Goal: Use online tool/utility: Utilize a website feature to perform a specific function

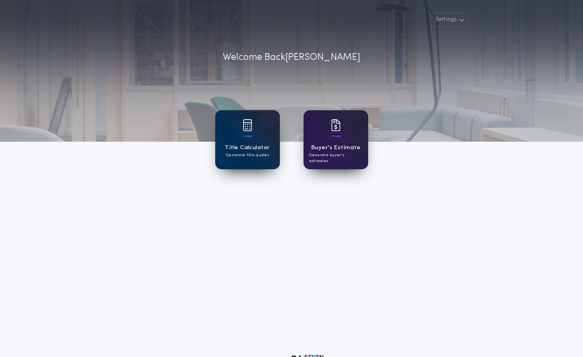
click at [243, 144] on h1 "Title Calculator" at bounding box center [247, 147] width 45 height 9
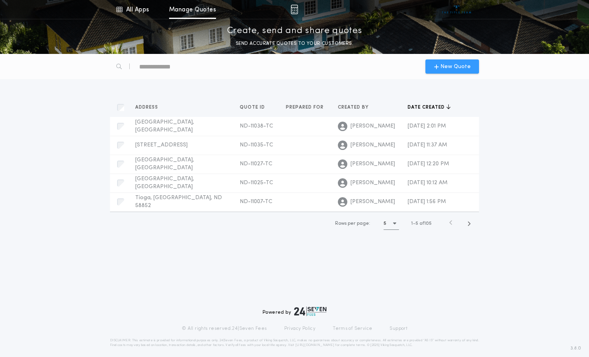
click at [449, 65] on span "New Quote" at bounding box center [455, 67] width 30 height 8
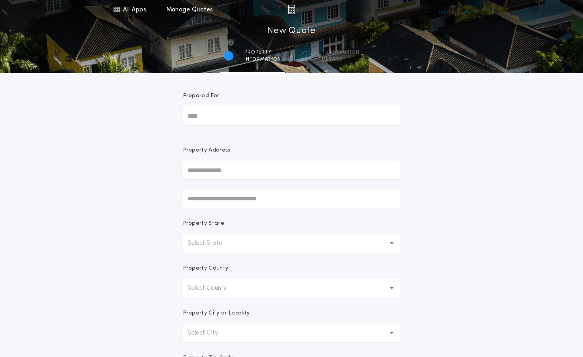
click at [247, 120] on input "Prepared For" at bounding box center [291, 115] width 217 height 19
drag, startPoint x: 221, startPoint y: 176, endPoint x: 227, endPoint y: 169, distance: 8.9
click at [221, 175] on input "text" at bounding box center [291, 170] width 217 height 19
click at [253, 191] on button "[STREET_ADDRESS][PERSON_NAME]" at bounding box center [291, 186] width 217 height 12
type input "**********"
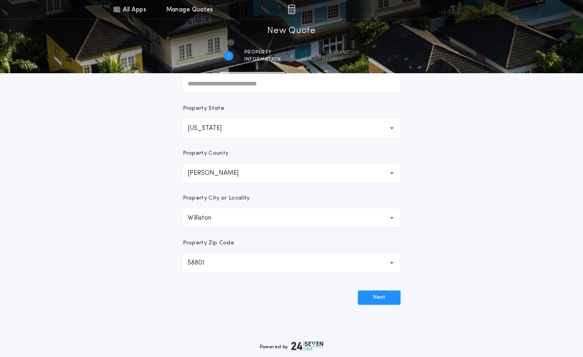
scroll to position [118, 0]
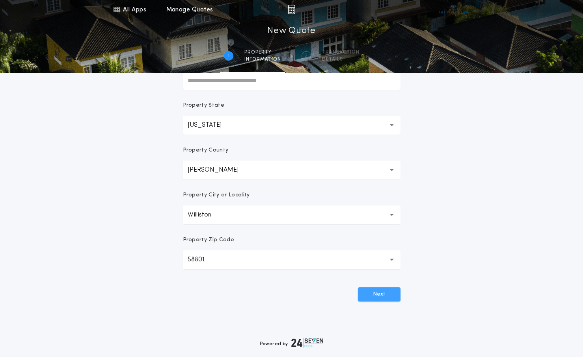
click at [375, 297] on button "Next" at bounding box center [379, 295] width 43 height 14
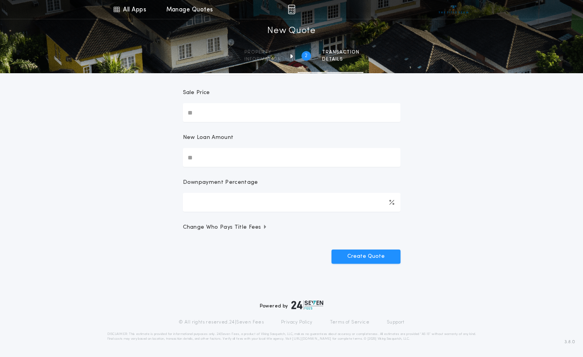
scroll to position [0, 0]
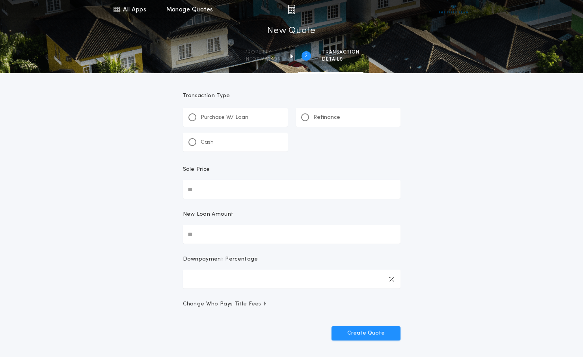
click at [311, 114] on div "Refinance" at bounding box center [320, 117] width 39 height 8
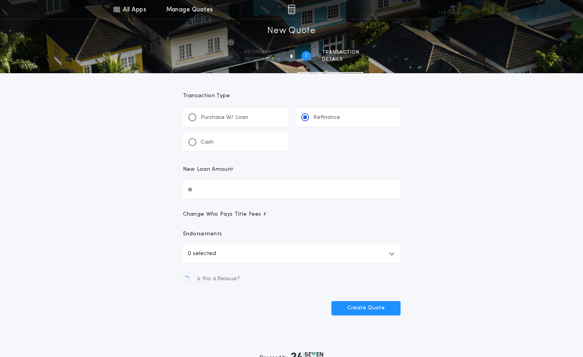
click at [255, 193] on input "New Loan Amount" at bounding box center [291, 189] width 217 height 19
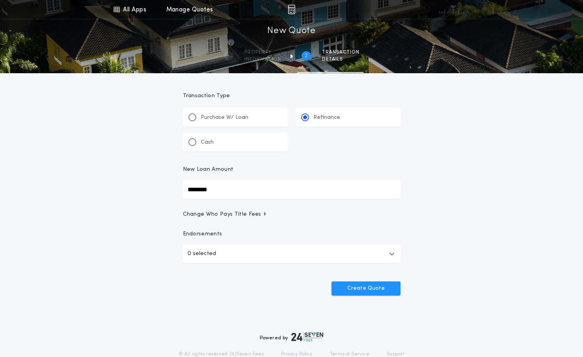
type input "********"
click at [231, 251] on button "0 selected" at bounding box center [291, 254] width 217 height 19
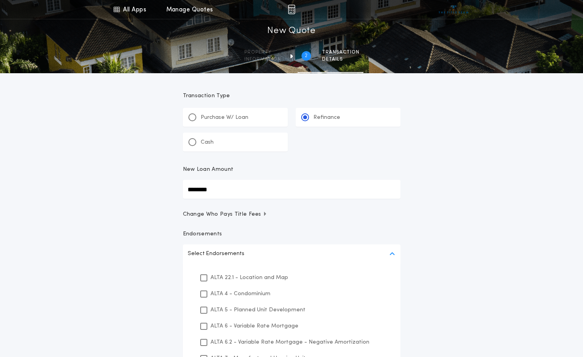
drag, startPoint x: 262, startPoint y: 225, endPoint x: 394, endPoint y: 212, distance: 133.0
click at [263, 224] on form "Transaction Type ********* Purchase W/ Loan Refinance Cash New Loan Amount ****…" at bounding box center [291, 255] width 236 height 364
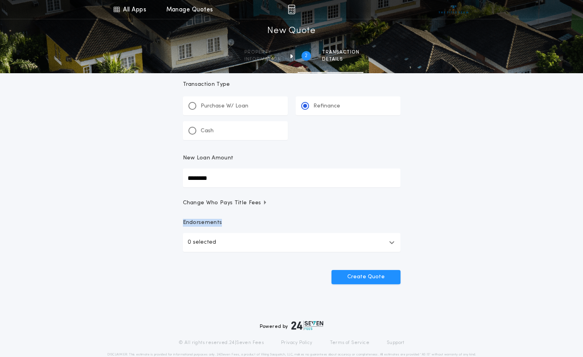
scroll to position [32, 0]
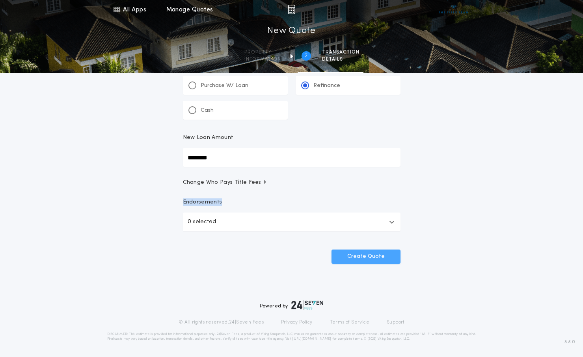
click at [374, 260] on button "Create Quote" at bounding box center [365, 257] width 69 height 14
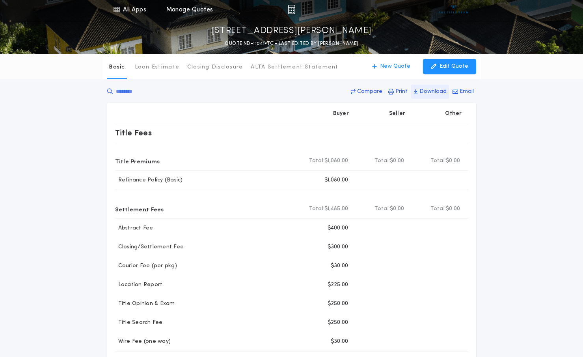
click at [422, 91] on p "Download" at bounding box center [432, 92] width 27 height 8
